Goal: Task Accomplishment & Management: Manage account settings

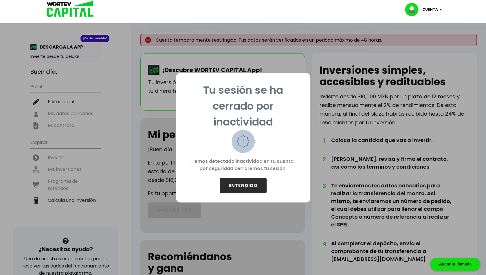
click at [247, 190] on button "ENTENDIDO" at bounding box center [243, 185] width 47 height 15
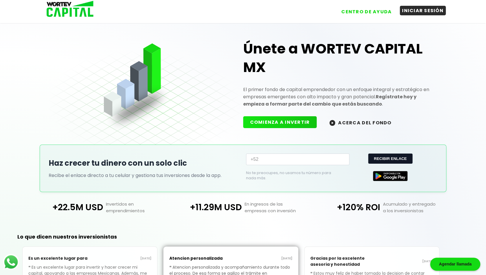
click at [409, 11] on button "INICIAR SESIÓN" at bounding box center [423, 11] width 46 height 10
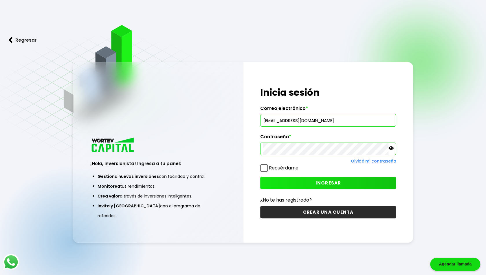
click at [264, 168] on span at bounding box center [264, 168] width 8 height 8
click at [300, 165] on input "Recuérdame" at bounding box center [300, 165] width 0 height 0
click at [391, 148] on icon at bounding box center [390, 148] width 5 height 5
click at [333, 178] on button "INGRESAR" at bounding box center [328, 183] width 136 height 12
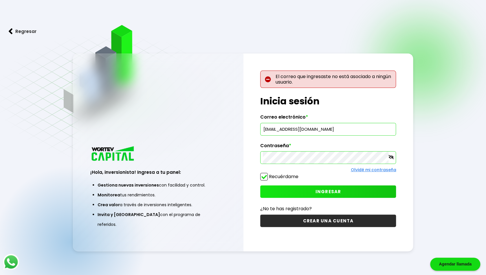
click at [341, 129] on input "[EMAIL_ADDRESS][DOMAIN_NAME]" at bounding box center [328, 129] width 131 height 12
type input "r"
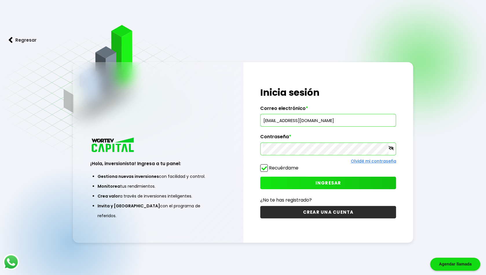
type input "[EMAIL_ADDRESS][DOMAIN_NAME]"
click at [327, 181] on span "INGRESAR" at bounding box center [328, 183] width 26 height 6
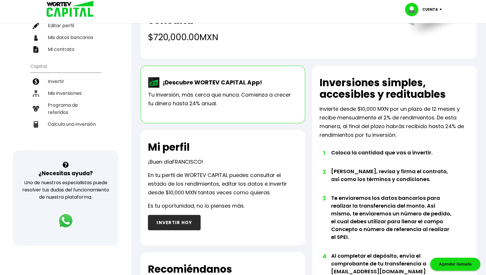
scroll to position [81, 0]
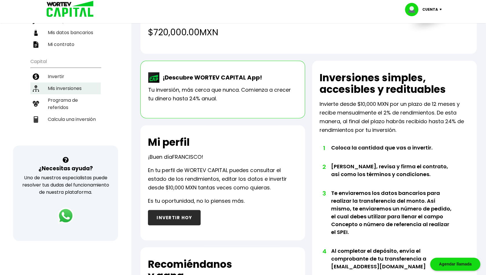
click at [57, 86] on li "Mis inversiones" at bounding box center [65, 88] width 70 height 12
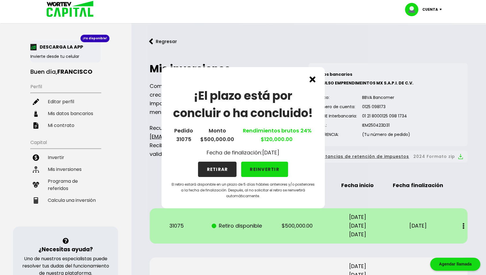
click at [219, 171] on button "RETIRAR" at bounding box center [217, 169] width 38 height 15
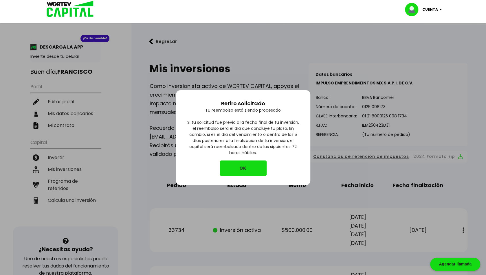
click at [245, 164] on button "OK" at bounding box center [243, 168] width 47 height 15
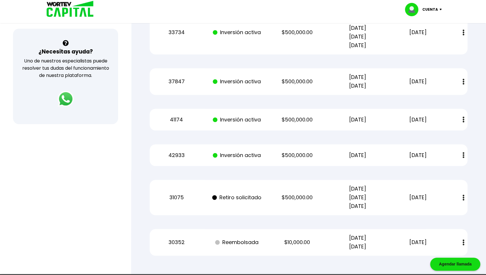
scroll to position [197, 0]
